Goal: Ask a question

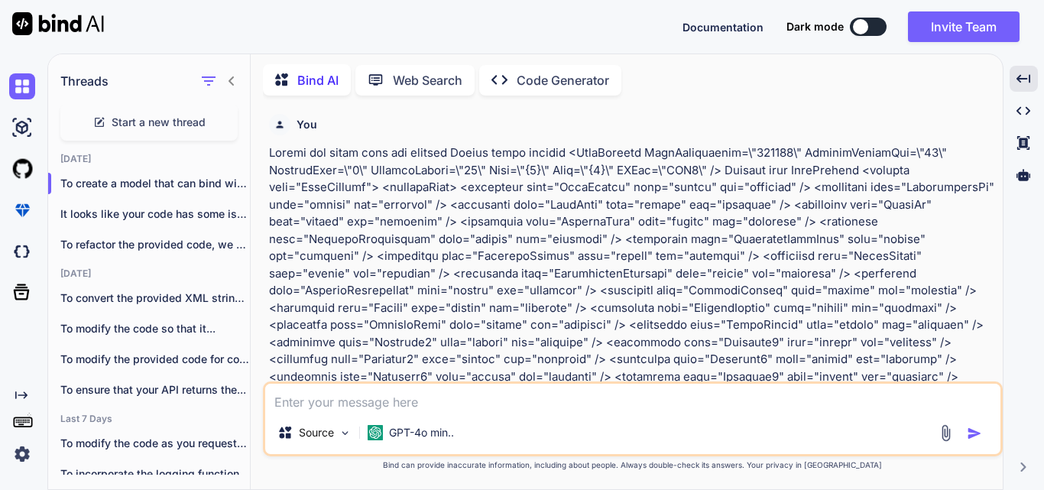
scroll to position [0, 1741]
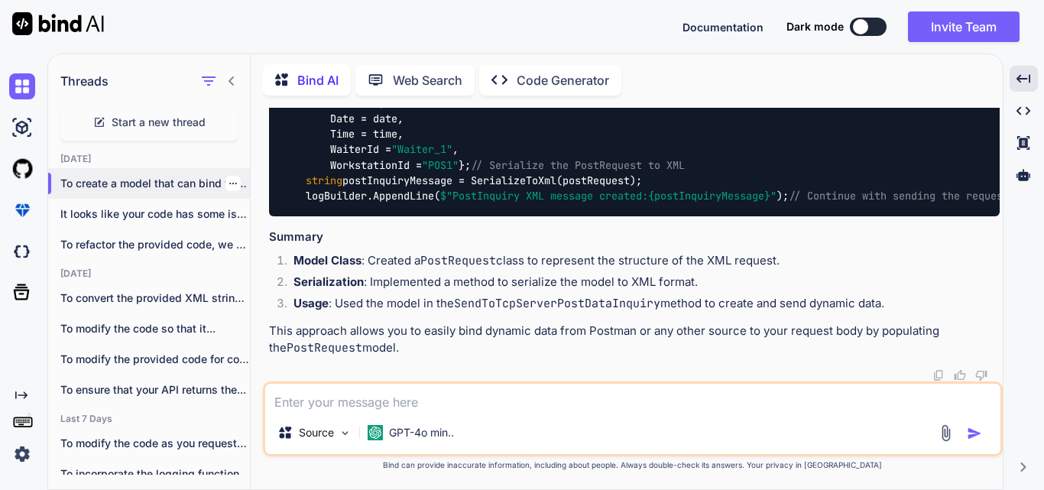
click at [152, 168] on div "To create a model that can bind with the..." at bounding box center [149, 183] width 202 height 31
click at [348, 401] on textarea at bounding box center [633, 398] width 736 height 28
click at [179, 184] on p "To create a model that can bind with the..." at bounding box center [155, 183] width 190 height 15
click at [139, 211] on p "It looks like your code has some issues ..." at bounding box center [155, 213] width 190 height 15
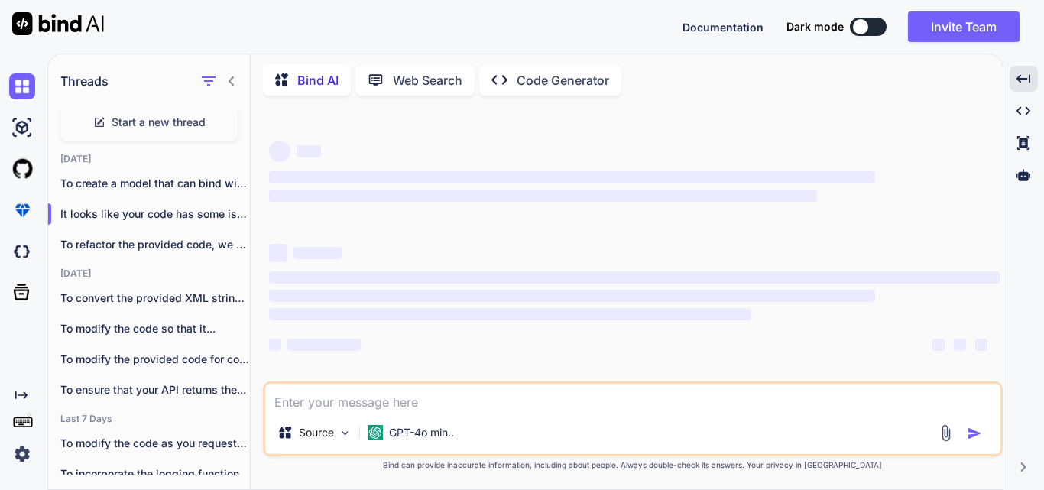
scroll to position [0, 0]
click at [337, 403] on textarea at bounding box center [633, 398] width 736 height 28
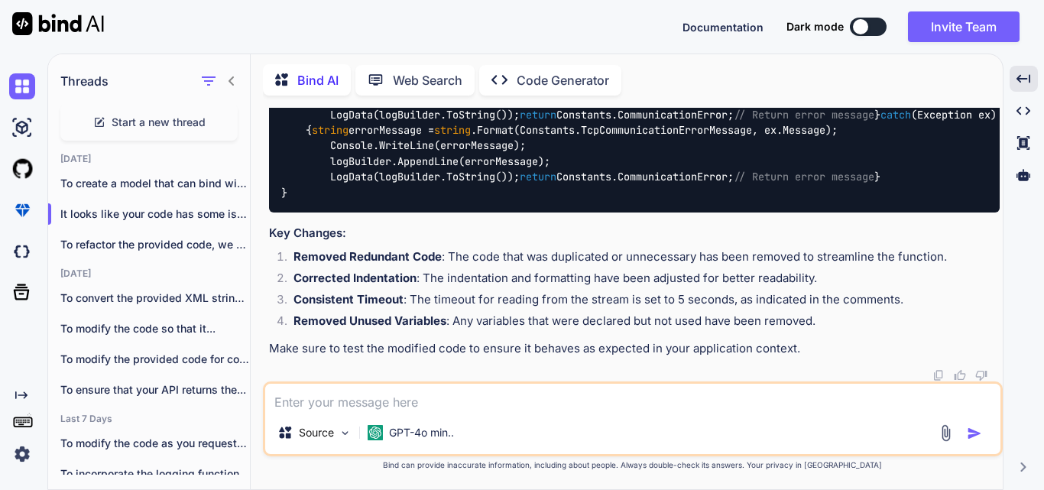
scroll to position [4916, 0]
click at [412, 399] on textarea at bounding box center [633, 398] width 736 height 28
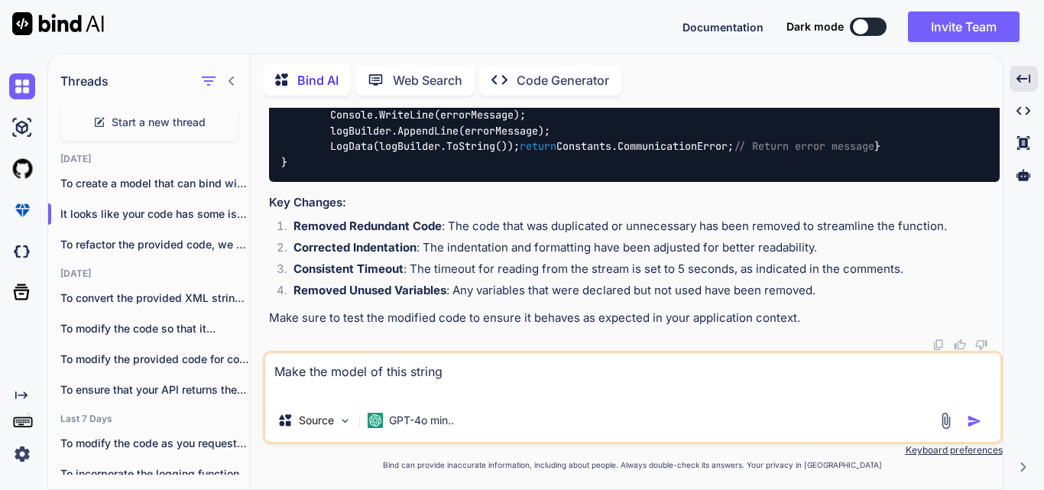
paste textarea "<PostRequest PostInformation=\"900099\" ReservationId=\"2451194\" LastName=\"Te…"
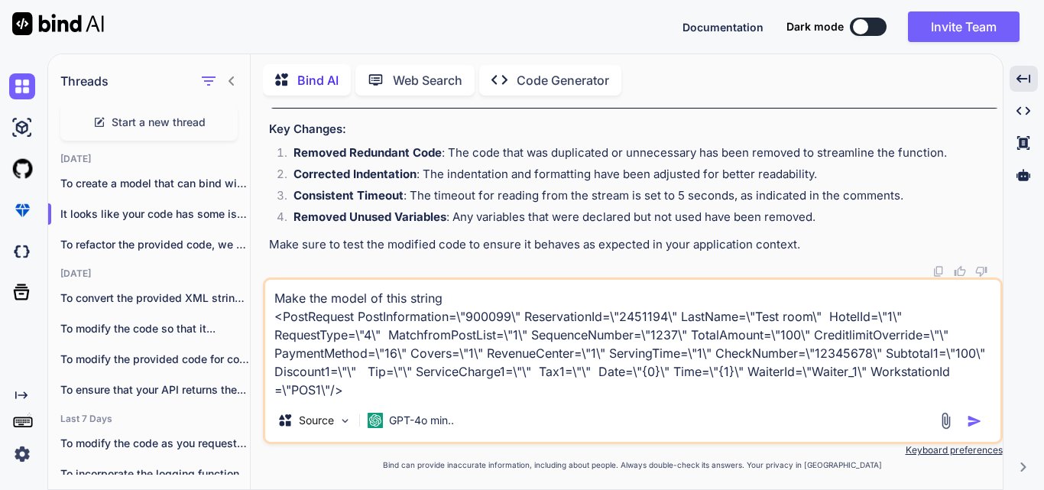
type textarea "Make the model of this string <PostRequest PostInformation=\"900099\" Reservati…"
click at [972, 415] on img "button" at bounding box center [974, 421] width 15 height 15
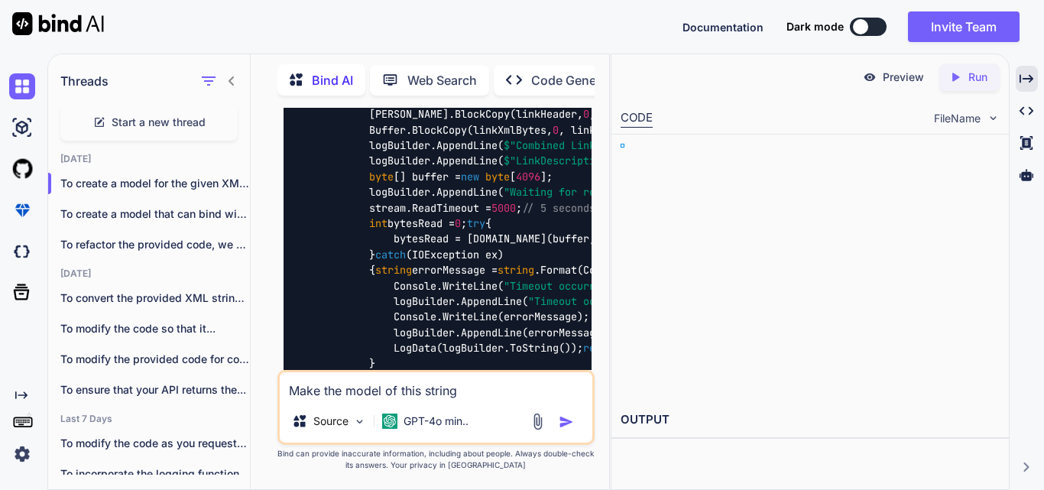
scroll to position [10371, 0]
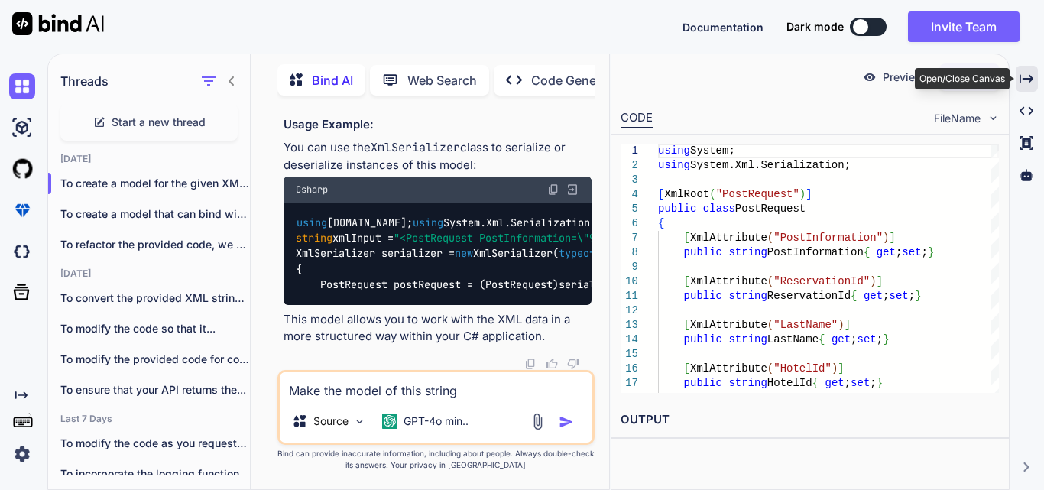
click at [1031, 77] on icon "Created with Pixso." at bounding box center [1027, 79] width 14 height 14
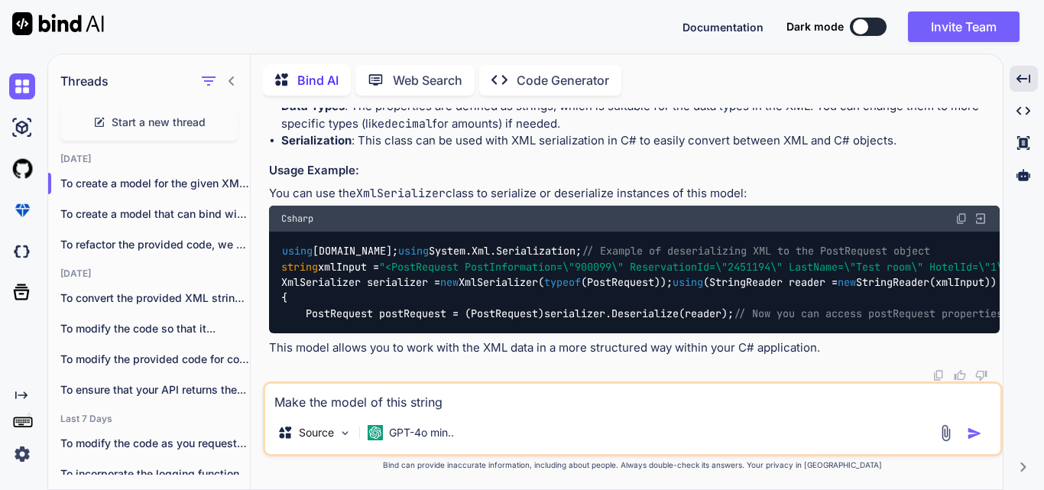
scroll to position [6791, 0]
click at [430, 399] on textarea "Make the model of this string <PostRequest PostInformation=\"900099\" Reservati…" at bounding box center [633, 398] width 736 height 28
type textarea "M"
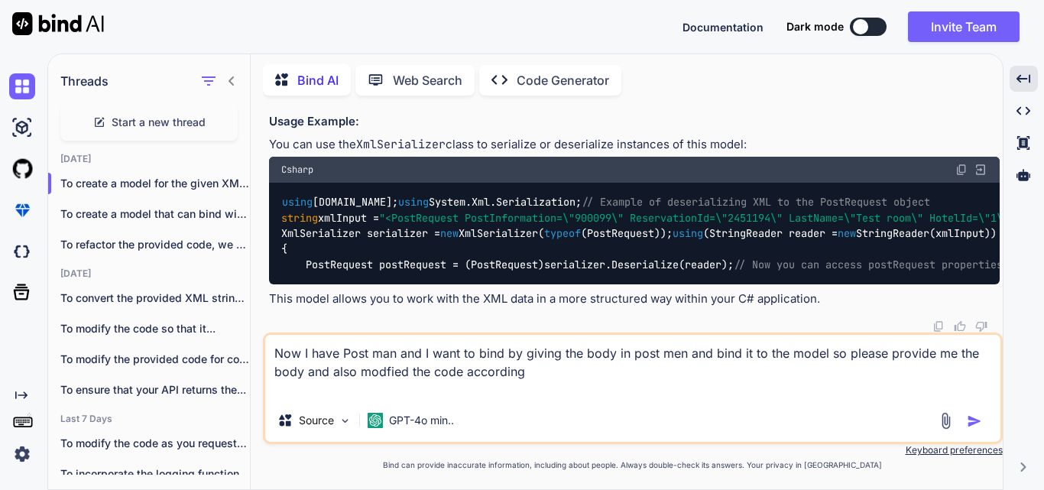
paste textarea "static string SendToTcpServerPostDataInquiry() { // Get the current date and ti…"
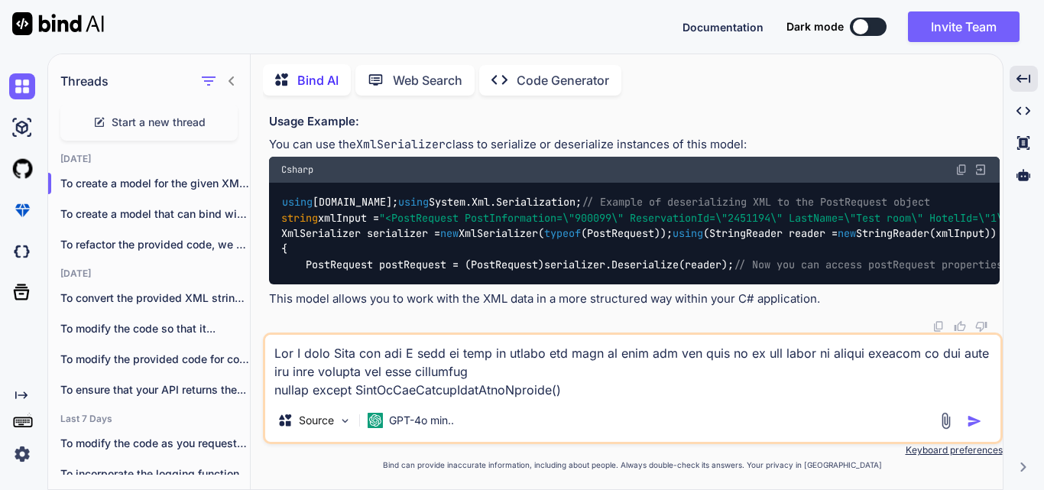
scroll to position [3323, 0]
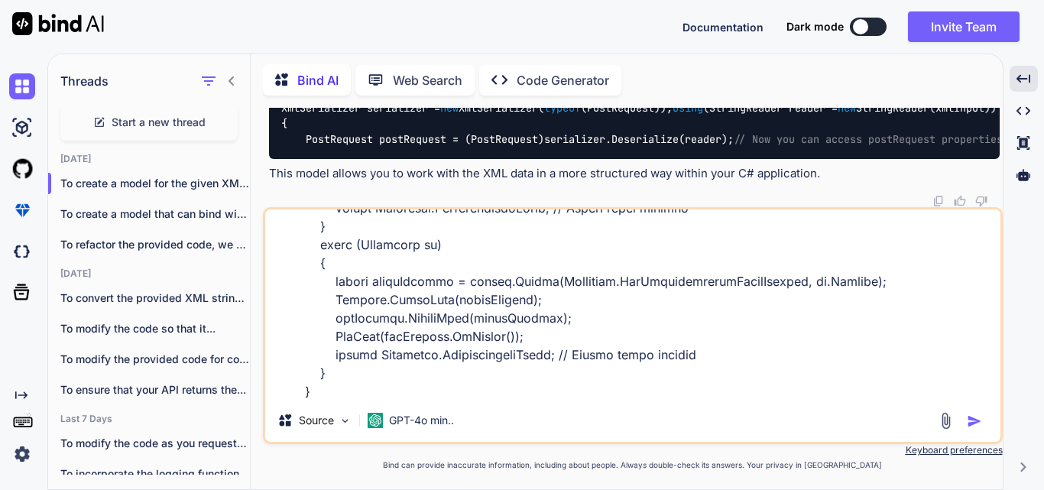
type textarea "Now I have Post man and I want to bind by giving the body in post men and bind …"
click at [978, 424] on img "button" at bounding box center [974, 421] width 15 height 15
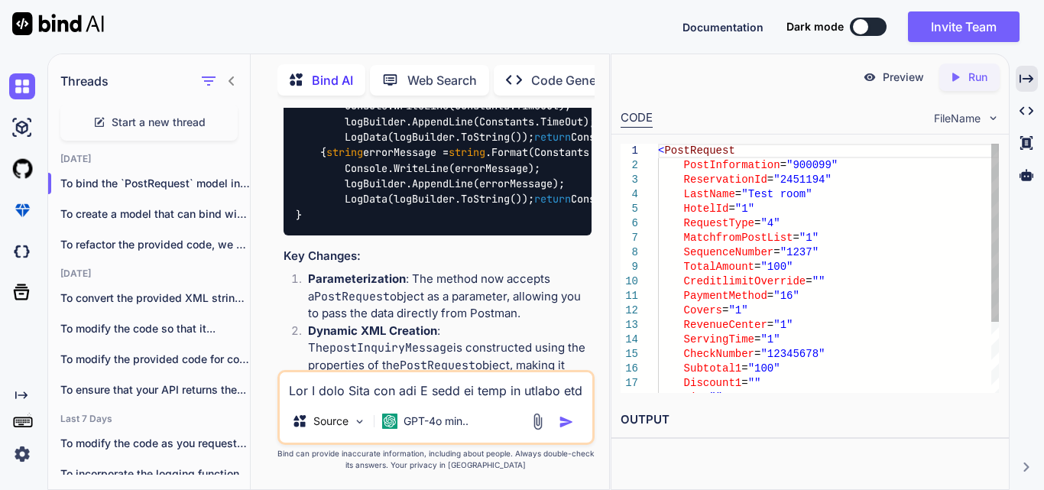
scroll to position [15138, 0]
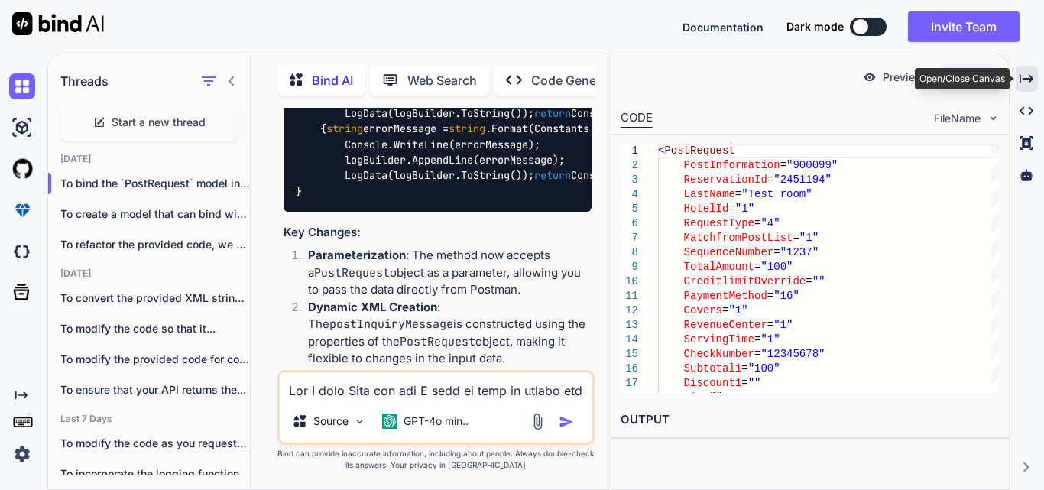
click at [1022, 74] on icon "Created with Pixso." at bounding box center [1027, 79] width 14 height 14
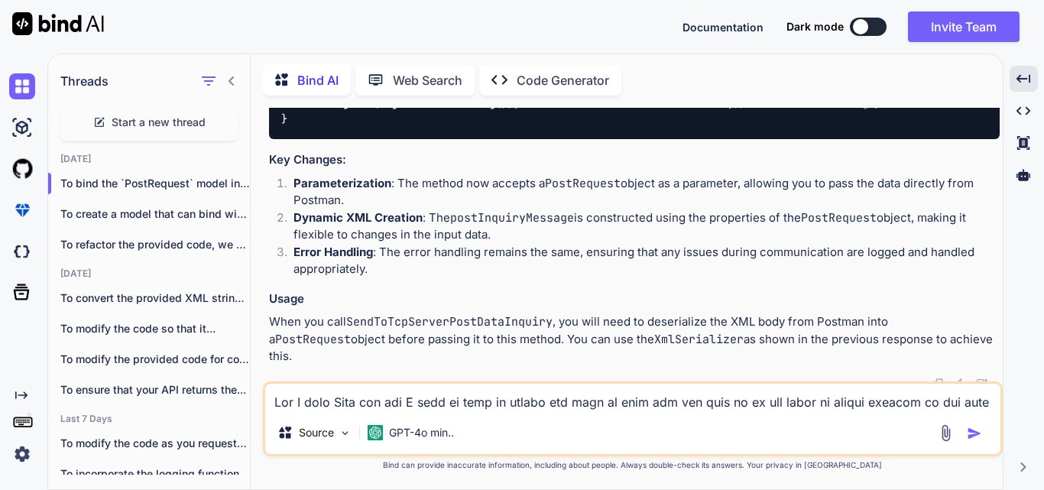
scroll to position [8824, 0]
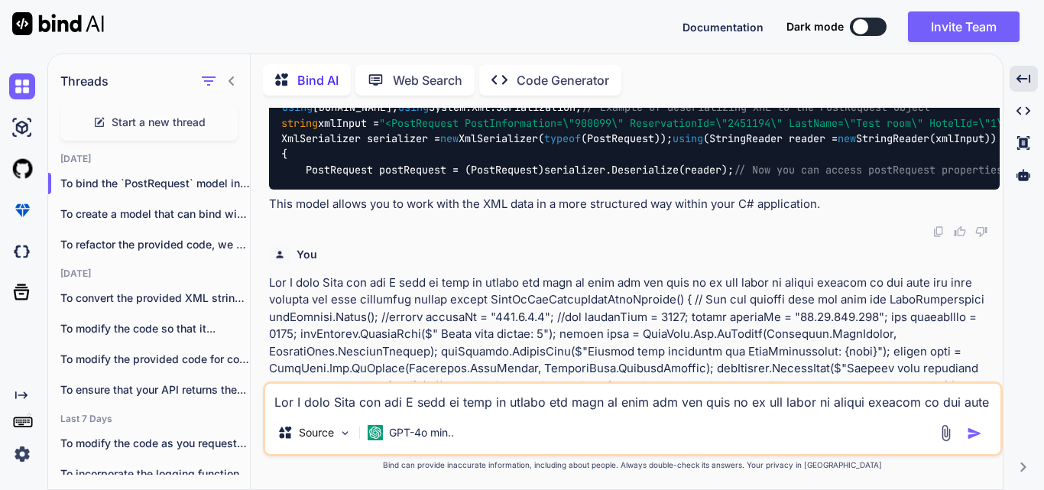
scroll to position [5306, 0]
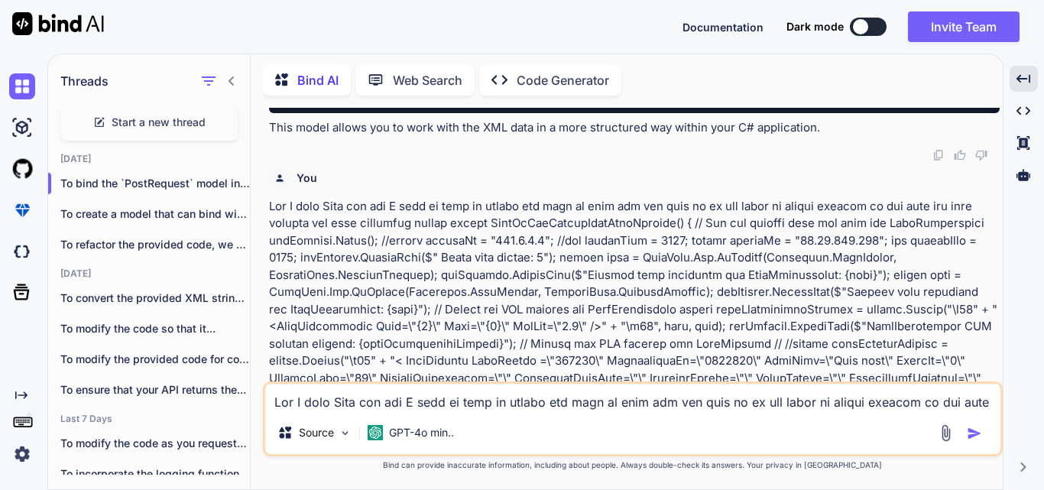
copy span "PostRequest"
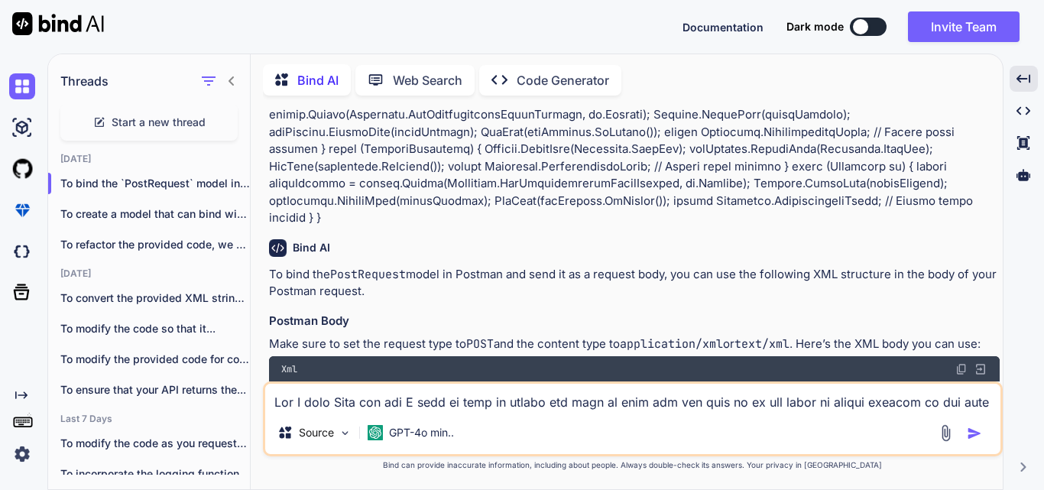
scroll to position [6395, 0]
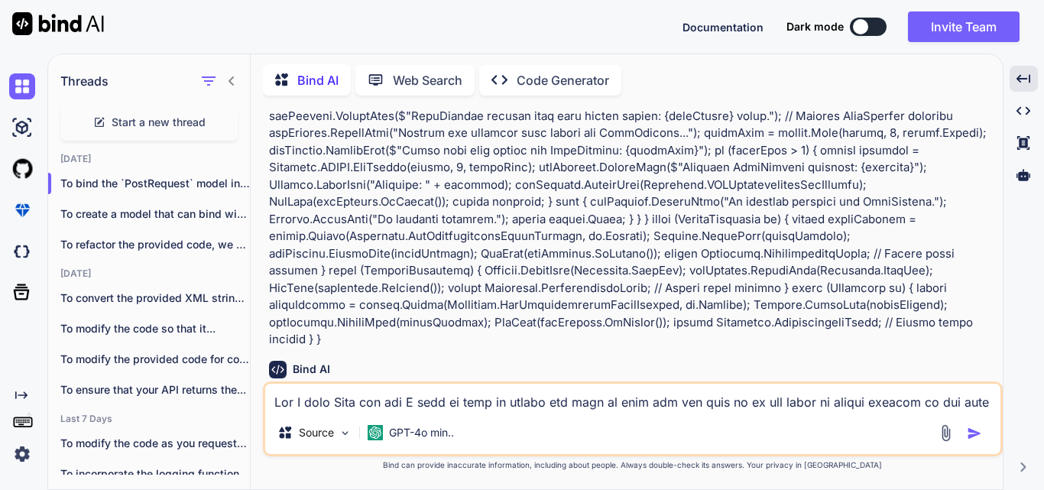
drag, startPoint x: 281, startPoint y: 189, endPoint x: 413, endPoint y: 281, distance: 160.4
copy code "[ XmlRoot( "PostRequest" ) ] public class PostRequest { [ XmlAttribute( "PostIn…"
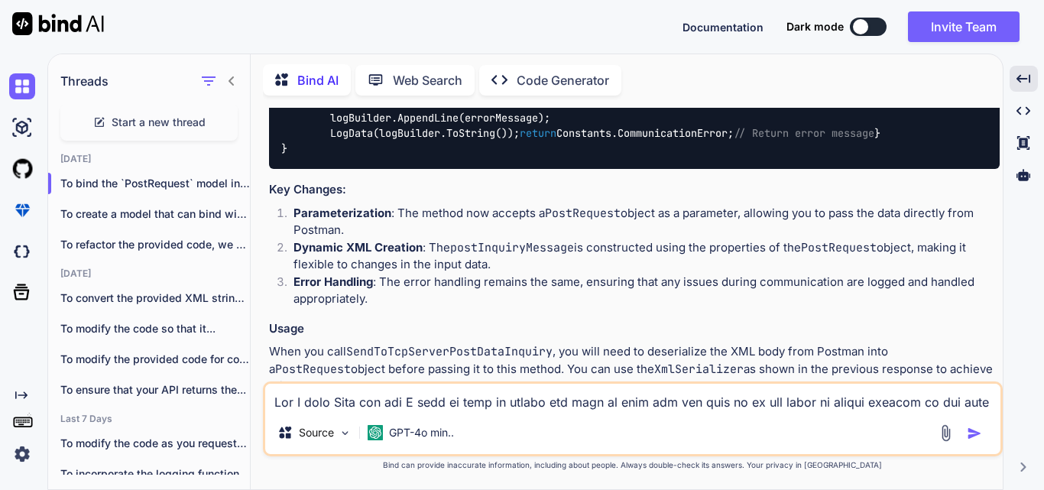
scroll to position [8918, 0]
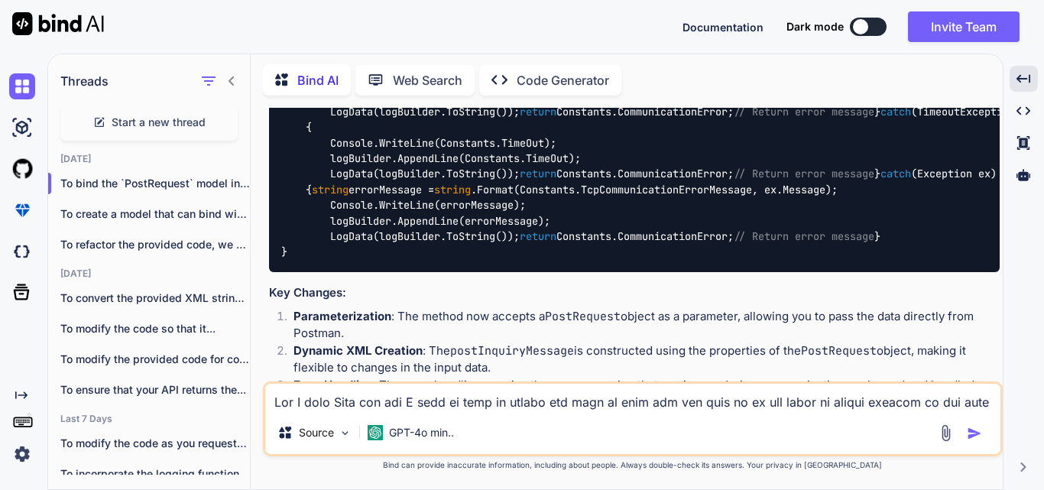
click at [350, 401] on textarea at bounding box center [633, 398] width 736 height 28
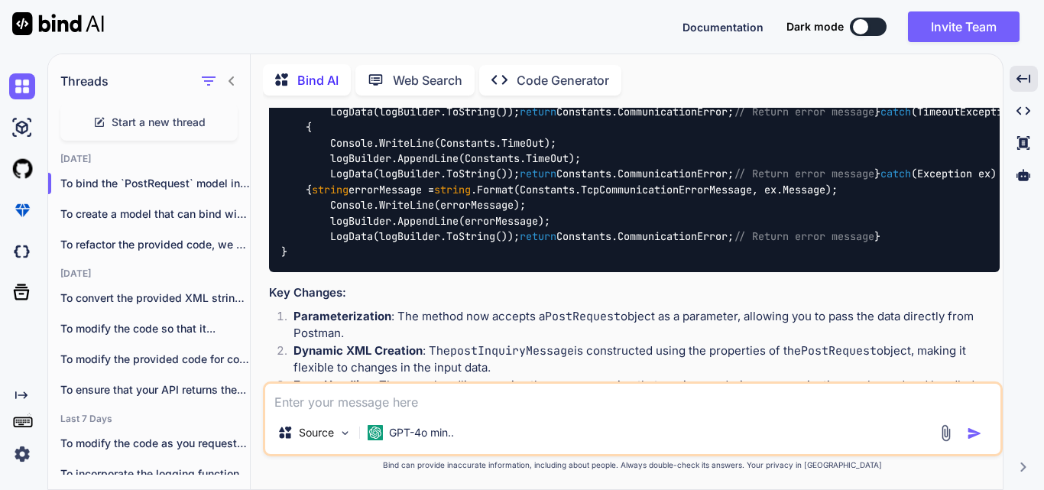
paste textarea "Severity Code Description Project File Line Suppression State Error CS1503 Argu…"
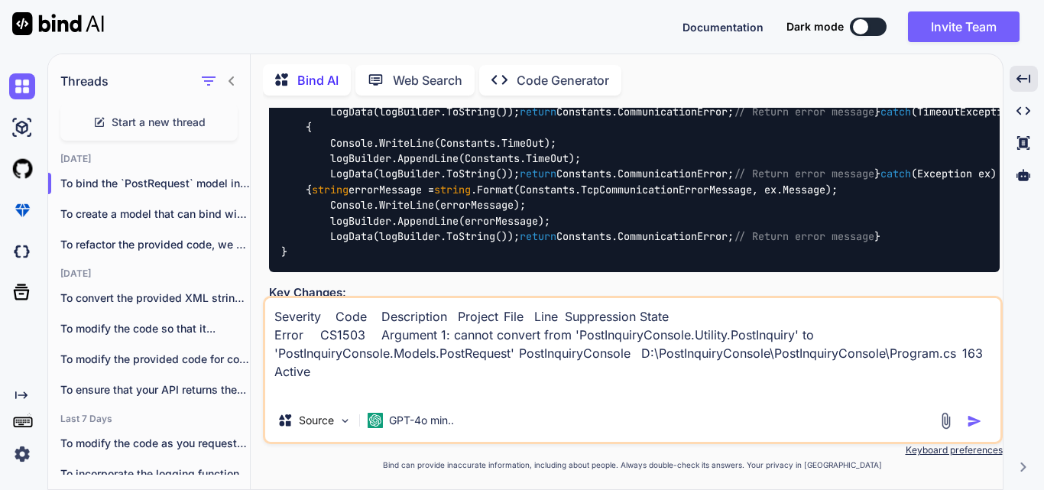
paste textarea "static void ProcessRoomPosting(HttpListenerRequest request, HttpListenerRespons…"
type textarea "Severity Code Description Project File Line Suppression State Error CS1503 Argu…"
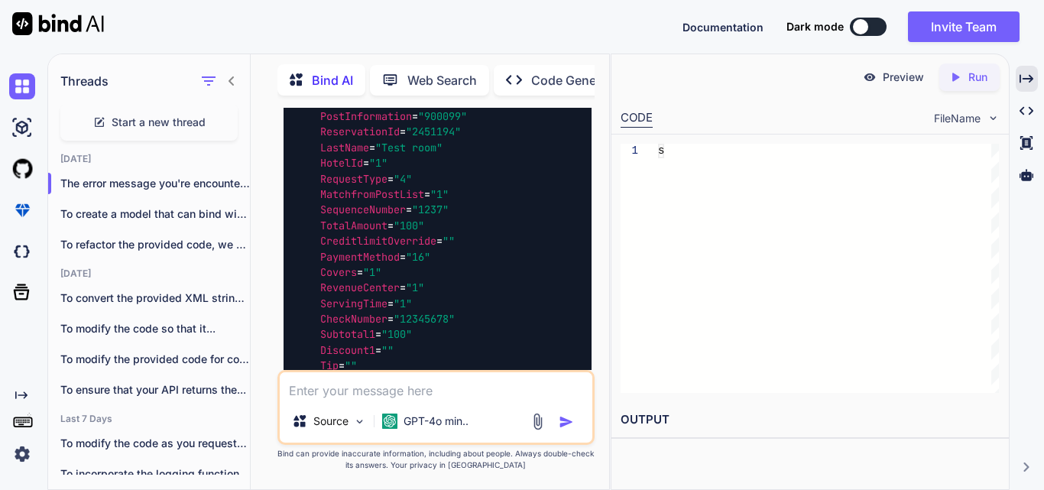
scroll to position [19512, 0]
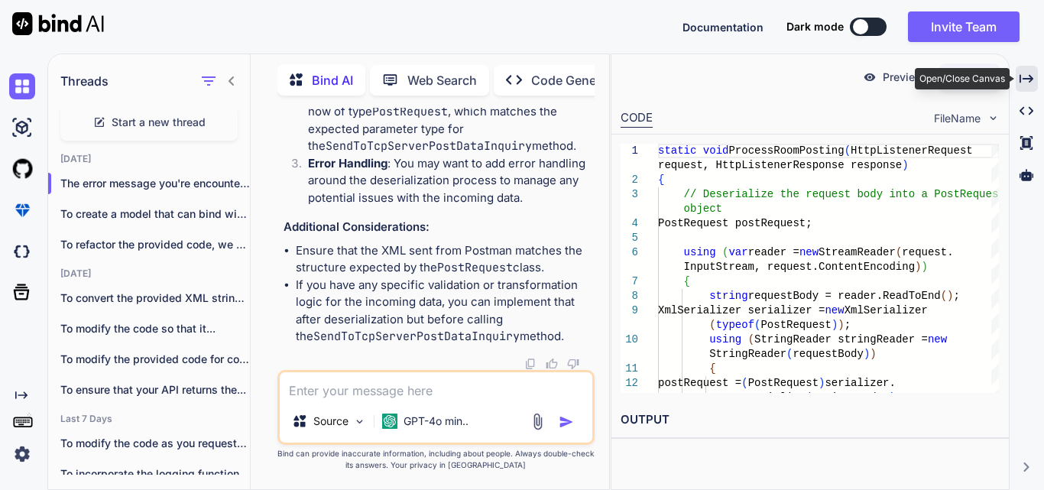
click at [1019, 85] on div "Created with Pixso." at bounding box center [1027, 79] width 22 height 26
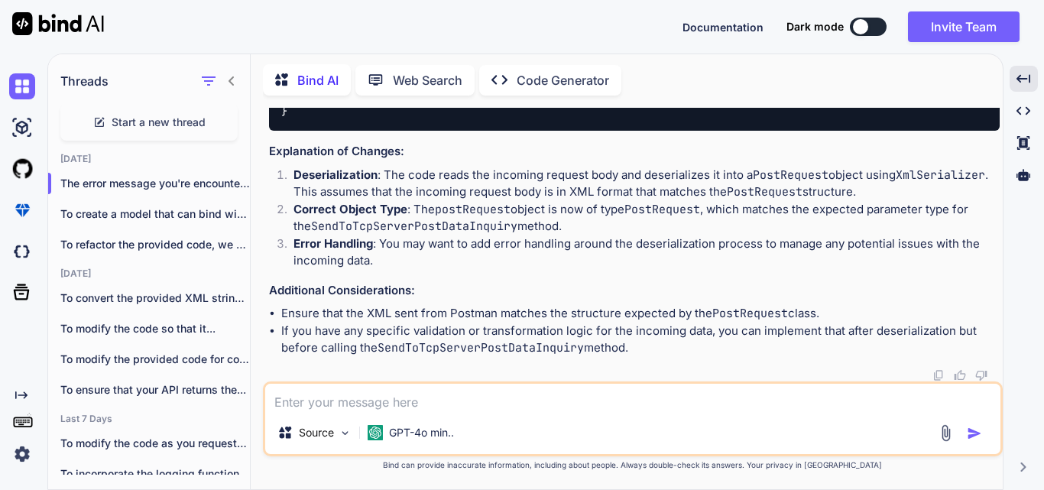
scroll to position [12925, 0]
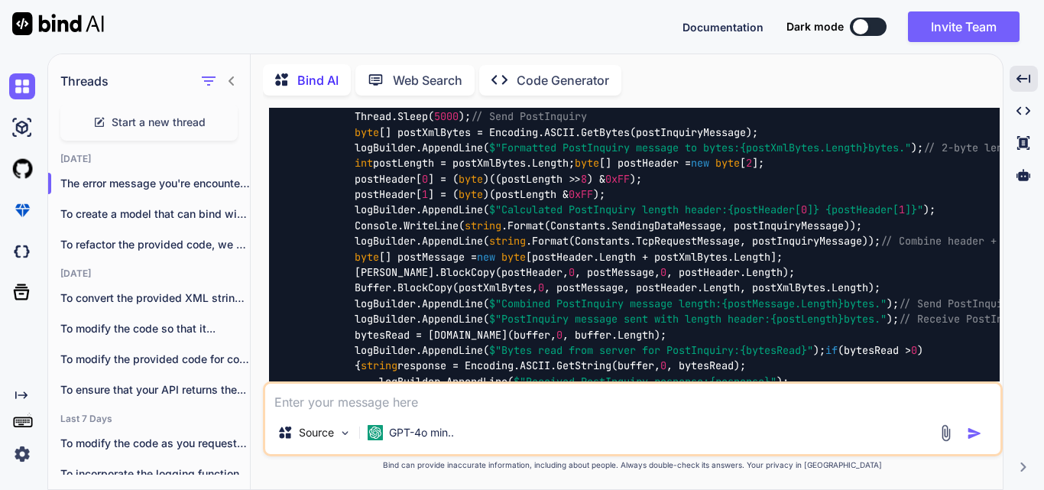
scroll to position [8446, 0]
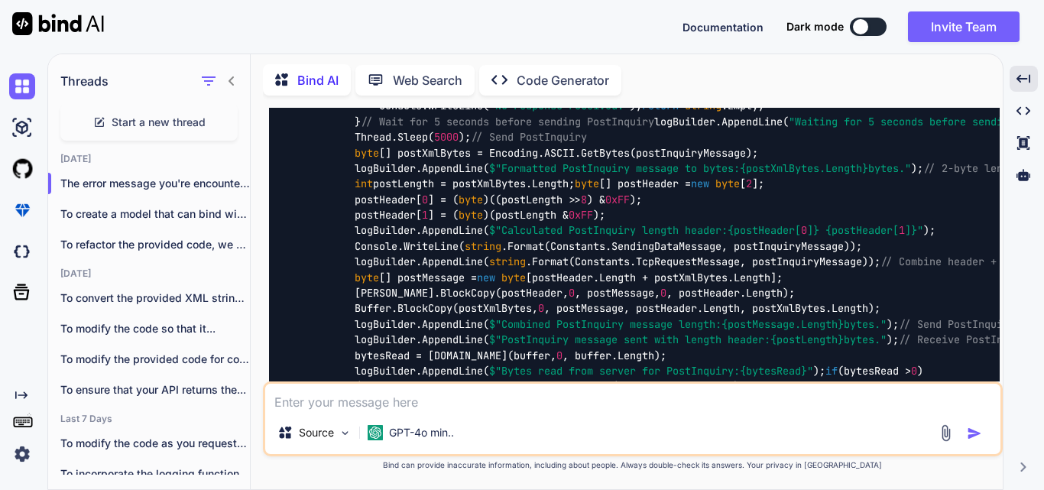
scroll to position [8395, 0]
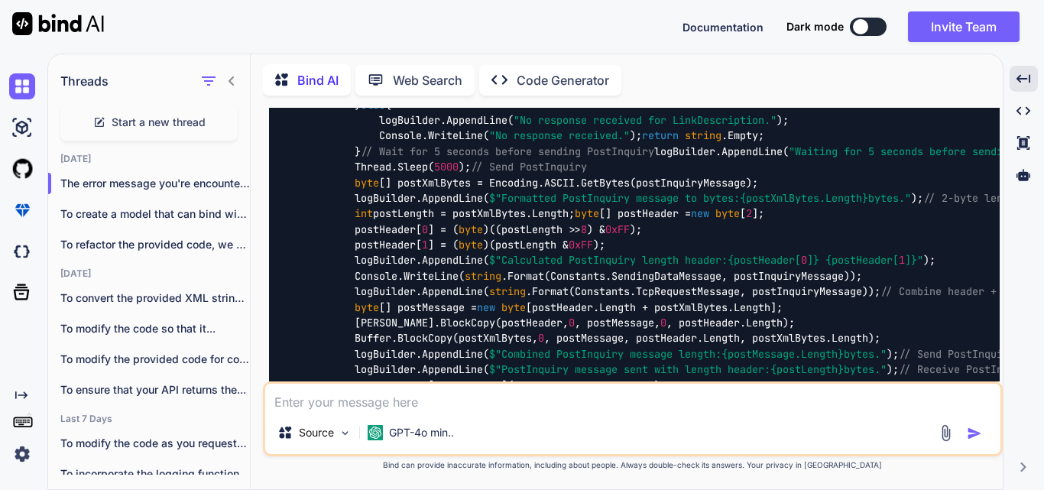
drag, startPoint x: 628, startPoint y: 116, endPoint x: 733, endPoint y: 167, distance: 117.0
copy p "application/xml"
drag, startPoint x: 544, startPoint y: 171, endPoint x: 610, endPoint y: 178, distance: 66.9
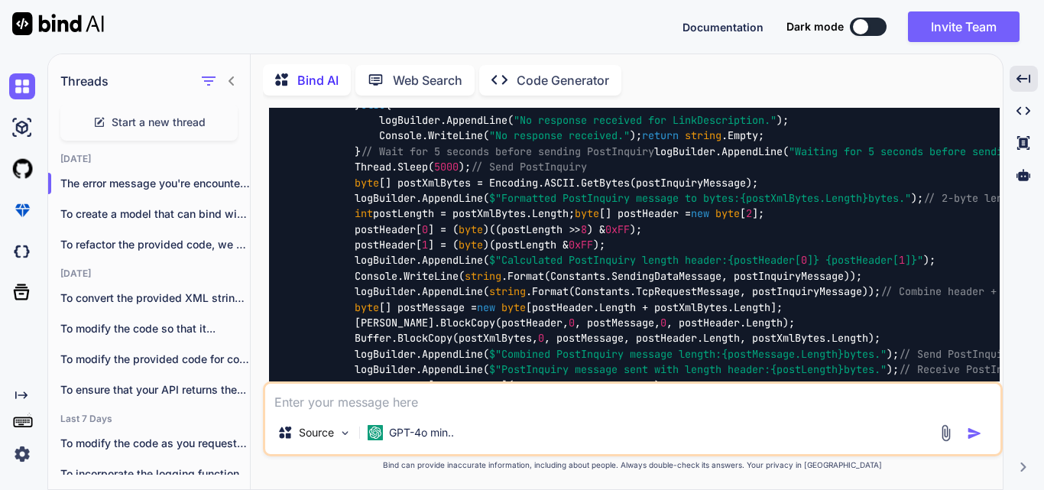
copy p "content type"
drag, startPoint x: 631, startPoint y: 169, endPoint x: 733, endPoint y: 167, distance: 101.7
copy code "application/xml"
